Goal: Register for event/course

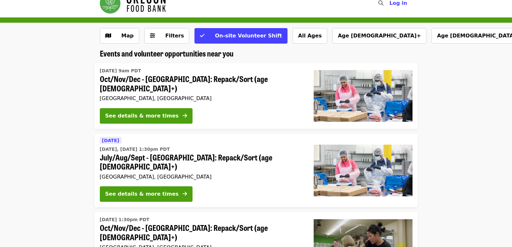
scroll to position [11, 0]
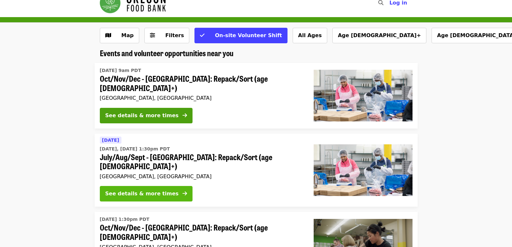
click at [152, 190] on div "See details & more times" at bounding box center [141, 194] width 73 height 8
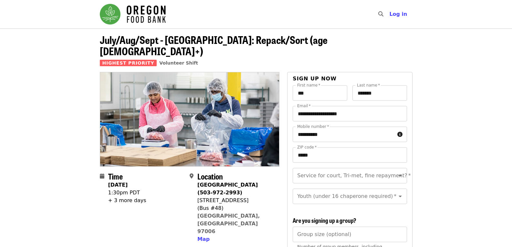
drag, startPoint x: 197, startPoint y: 187, endPoint x: 255, endPoint y: 191, distance: 58.2
click at [255, 197] on div "[STREET_ADDRESS]" at bounding box center [235, 201] width 77 height 8
copy div "[STREET_ADDRESS]"
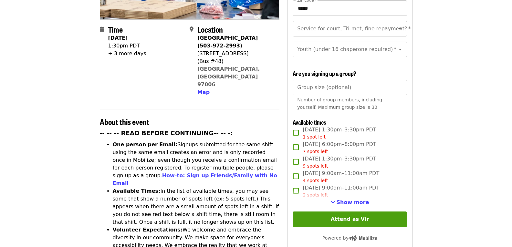
scroll to position [147, 0]
click at [325, 128] on span "[DATE] 1:30pm–3:30pm PDT 1 spot left" at bounding box center [338, 133] width 73 height 15
click at [318, 150] on span "7 spots left" at bounding box center [314, 151] width 25 height 5
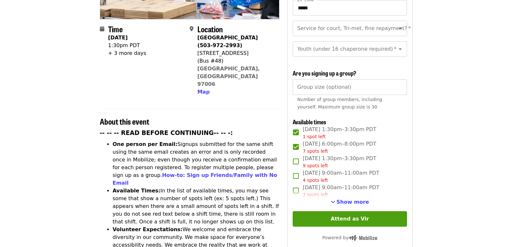
click at [319, 146] on span "[DATE] 6:00pm–8:00pm PDT 7 spots left" at bounding box center [338, 147] width 73 height 15
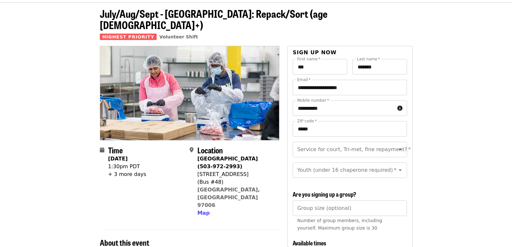
scroll to position [28, 0]
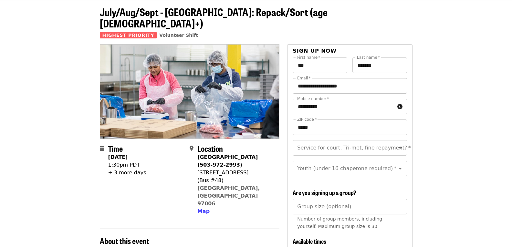
click at [374, 80] on input "**********" at bounding box center [349, 85] width 114 height 15
type input "**********"
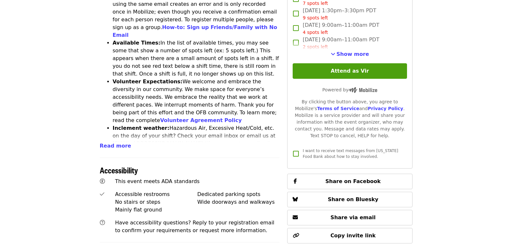
scroll to position [296, 0]
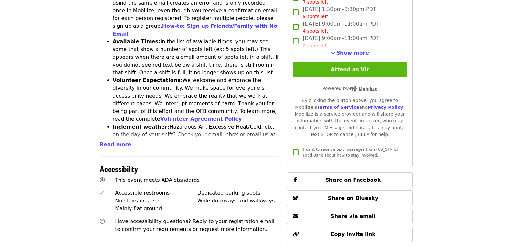
click at [388, 75] on button "Attend as Vir" at bounding box center [349, 69] width 114 height 15
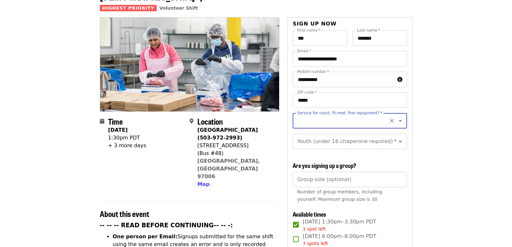
scroll to position [55, 0]
click at [330, 111] on label "Service for court, Tri-met, fine repayment?   *" at bounding box center [339, 113] width 85 height 4
click at [330, 115] on input "Service for court, Tri-met, fine repayment?   *" at bounding box center [342, 121] width 88 height 12
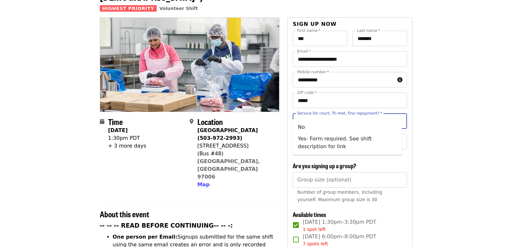
click at [330, 115] on input "Service for court, Tri-met, fine repayment?   *" at bounding box center [342, 121] width 88 height 12
click at [311, 128] on li "No" at bounding box center [346, 127] width 109 height 12
type input "**"
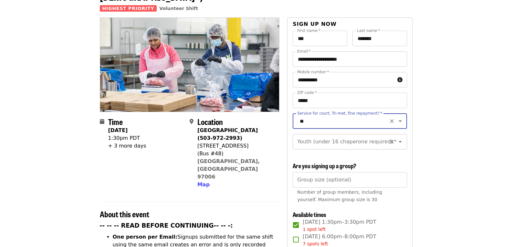
click at [313, 141] on input "Youth (under 16 chaperone required)   *" at bounding box center [342, 142] width 88 height 12
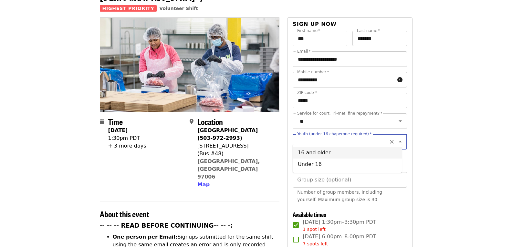
click at [316, 155] on li "16 and older" at bounding box center [346, 153] width 109 height 12
type input "**********"
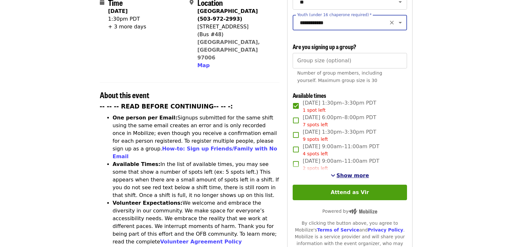
scroll to position [174, 0]
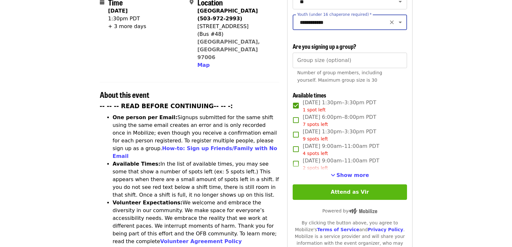
click at [356, 189] on button "Attend as Vir" at bounding box center [349, 191] width 114 height 15
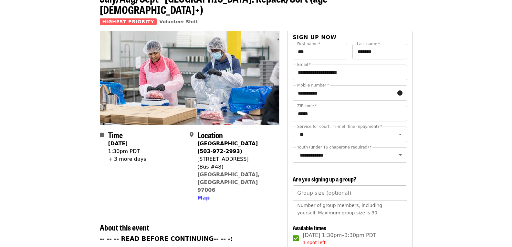
scroll to position [0, 0]
